Goal: Navigation & Orientation: Find specific page/section

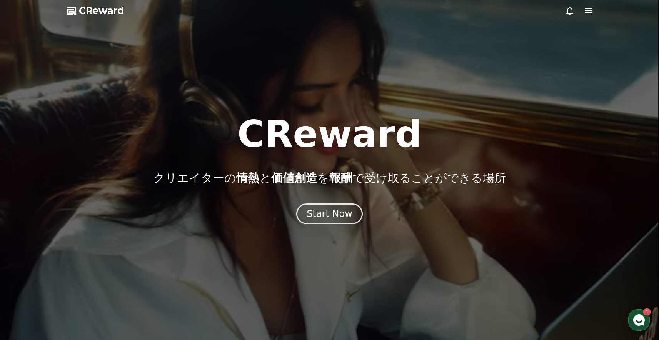
click at [589, 13] on icon at bounding box center [588, 10] width 9 height 9
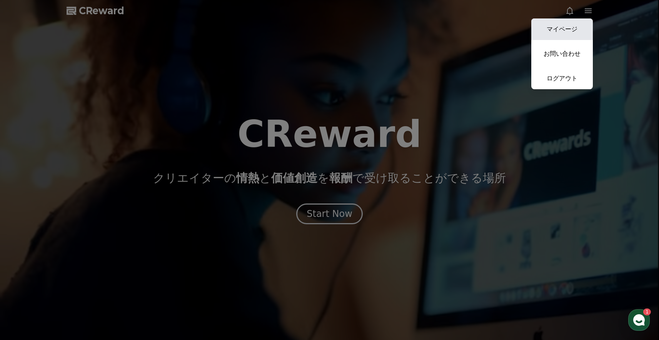
click at [581, 25] on link "マイページ" at bounding box center [562, 29] width 62 height 22
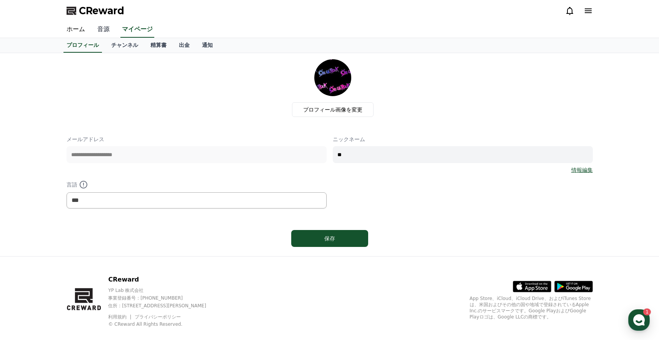
click at [105, 37] on link "音源" at bounding box center [103, 30] width 25 height 16
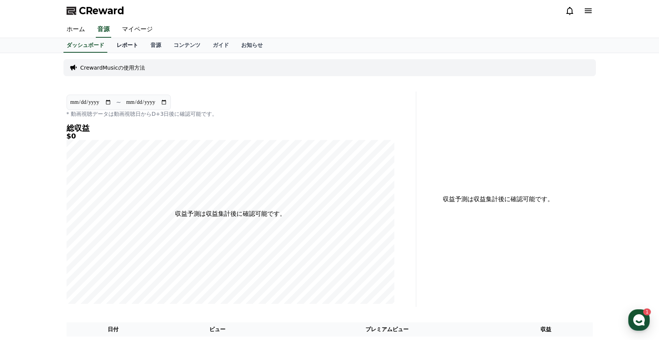
click at [124, 48] on link "レポート" at bounding box center [127, 45] width 34 height 15
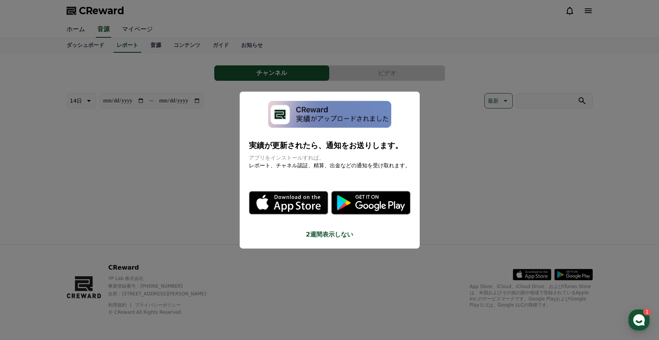
click at [157, 47] on button "close modal" at bounding box center [329, 170] width 659 height 340
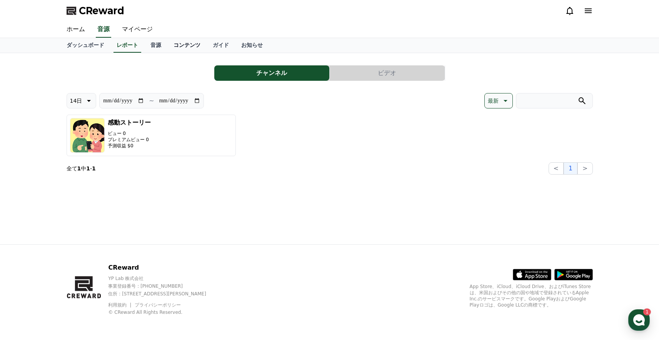
click at [186, 47] on link "コンテンツ" at bounding box center [186, 45] width 39 height 15
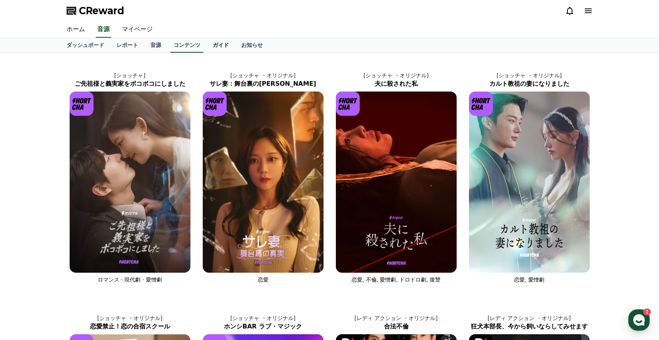
click at [209, 48] on link "ガイド" at bounding box center [221, 45] width 28 height 15
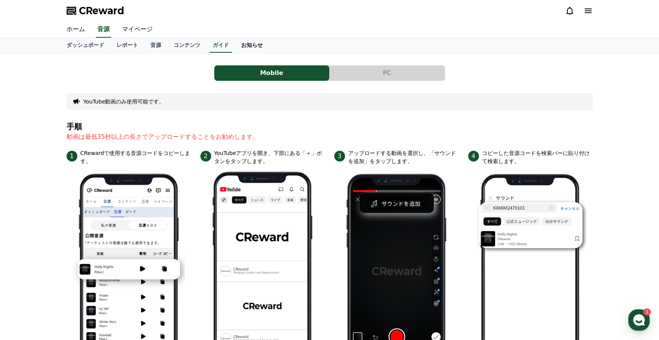
click at [256, 43] on link "お知らせ" at bounding box center [252, 45] width 34 height 15
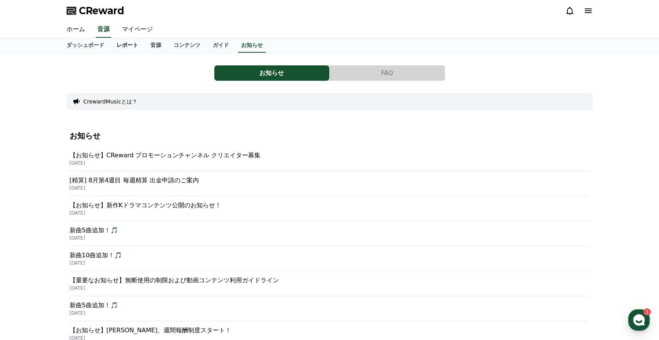
click at [137, 50] on link "レポート" at bounding box center [127, 45] width 34 height 15
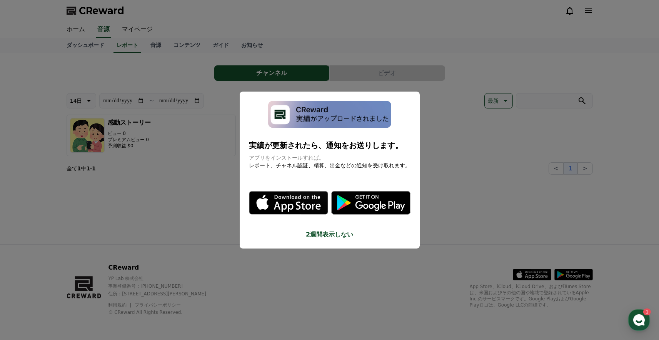
click at [101, 52] on button "close modal" at bounding box center [329, 170] width 659 height 340
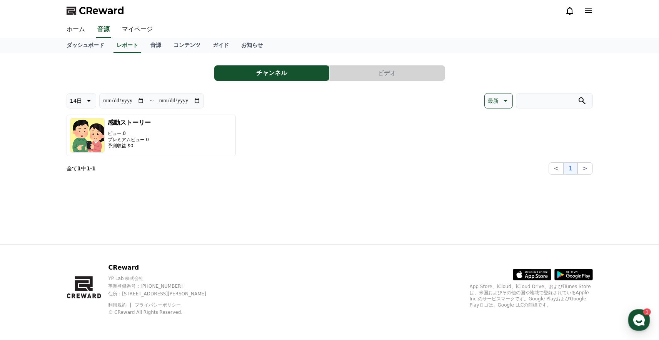
click at [101, 52] on link "ダッシュボード" at bounding box center [85, 45] width 50 height 15
